Goal: Task Accomplishment & Management: Manage account settings

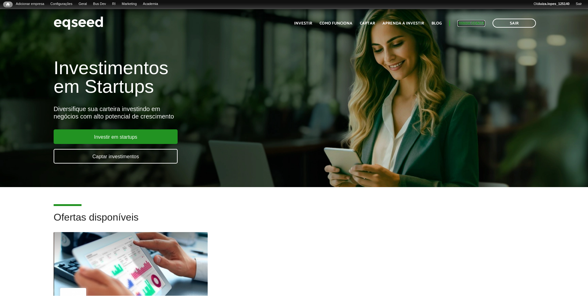
click at [463, 23] on link "Minha conta" at bounding box center [472, 23] width 28 height 4
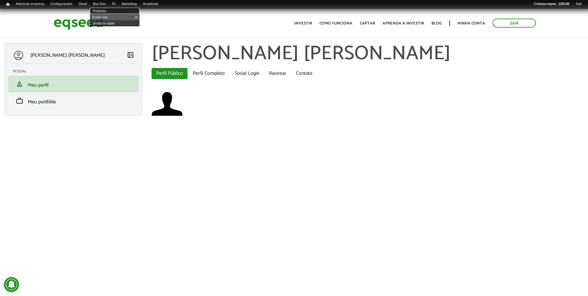
click at [107, 11] on link "Rodadas" at bounding box center [115, 11] width 50 height 6
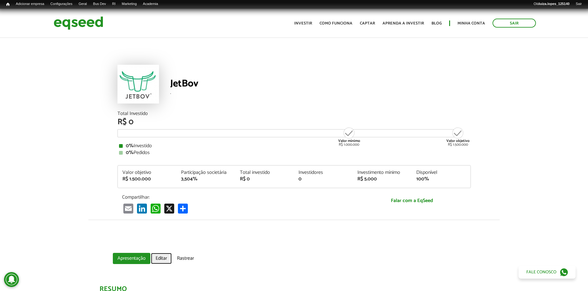
click at [157, 261] on link "Editar" at bounding box center [161, 258] width 21 height 11
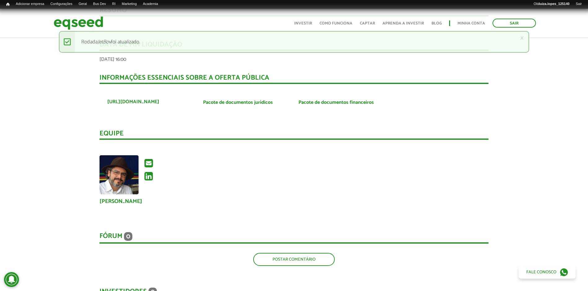
scroll to position [217, 0]
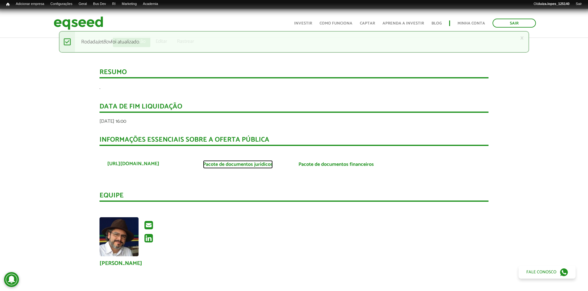
click at [216, 166] on link "Pacote de documentos jurídicos" at bounding box center [238, 164] width 70 height 5
click at [333, 165] on link "Pacote de documentos financeiros" at bounding box center [336, 164] width 75 height 5
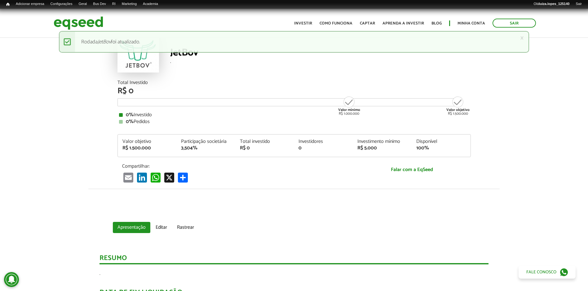
scroll to position [0, 0]
